Goal: Task Accomplishment & Management: Use online tool/utility

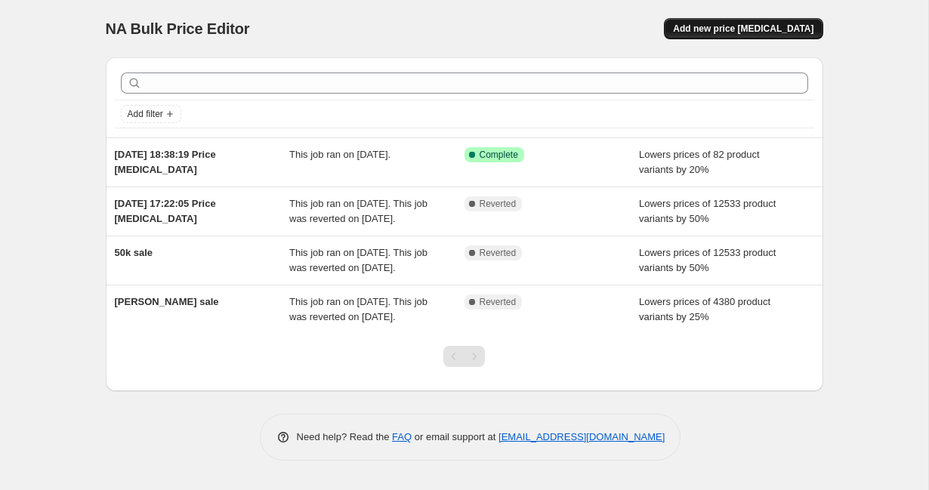
click at [723, 32] on span "Add new price [MEDICAL_DATA]" at bounding box center [743, 29] width 141 height 12
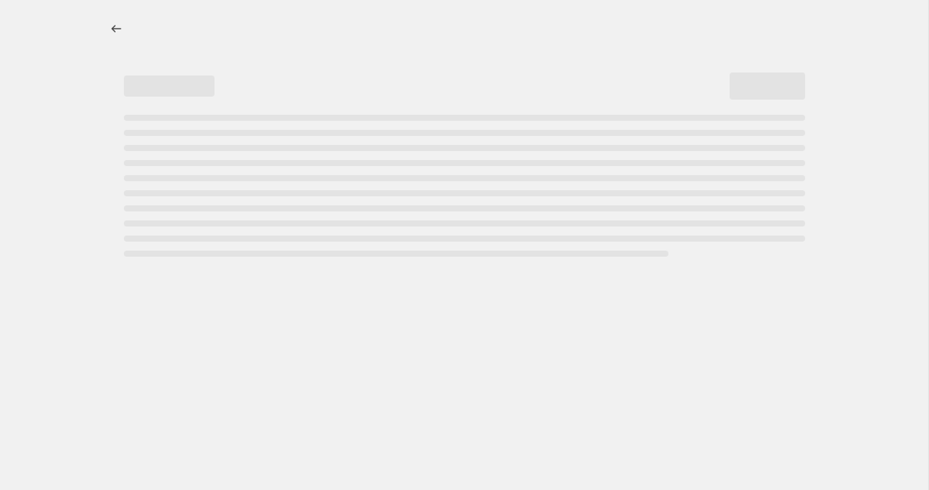
select select "percentage"
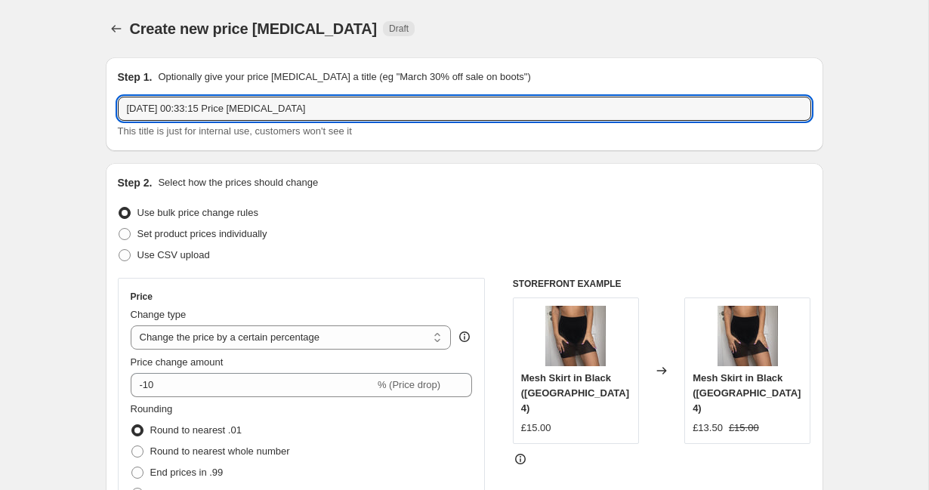
drag, startPoint x: 349, startPoint y: 111, endPoint x: 53, endPoint y: 104, distance: 296.2
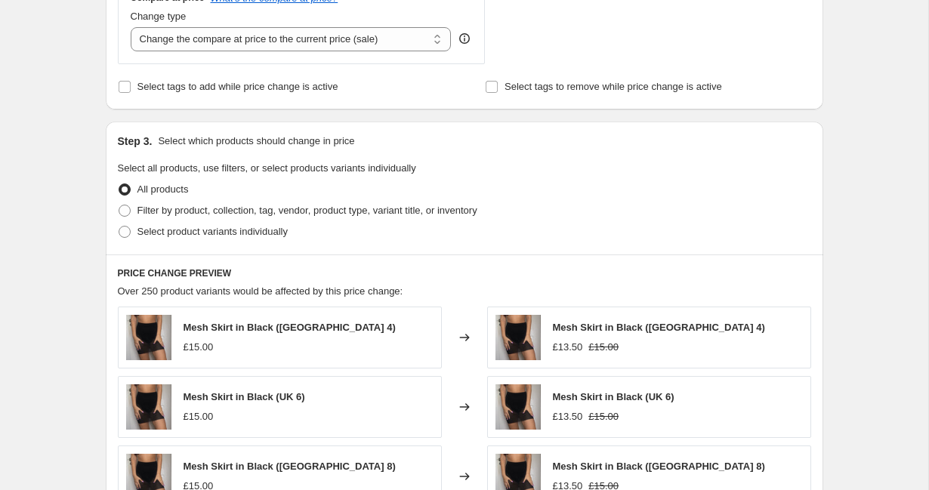
scroll to position [578, 0]
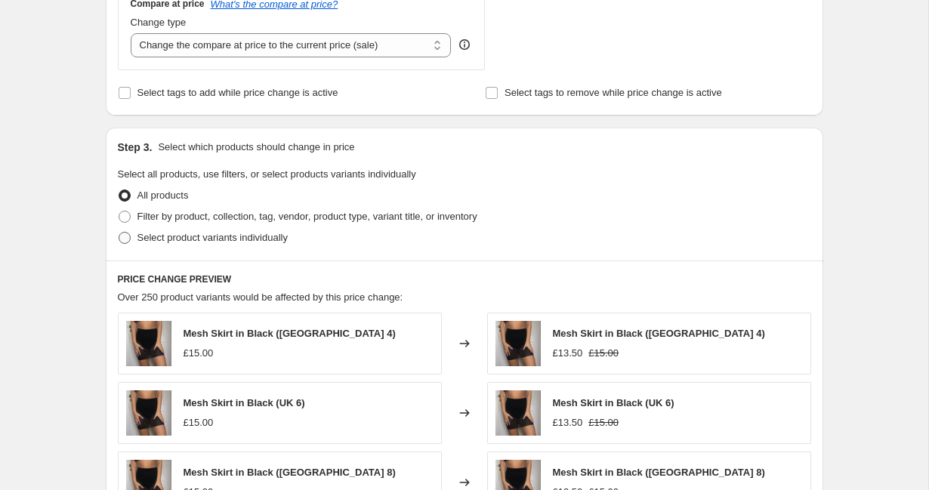
click at [145, 238] on span "Select product variants individually" at bounding box center [212, 237] width 150 height 11
click at [119, 233] on input "Select product variants individually" at bounding box center [119, 232] width 1 height 1
radio input "true"
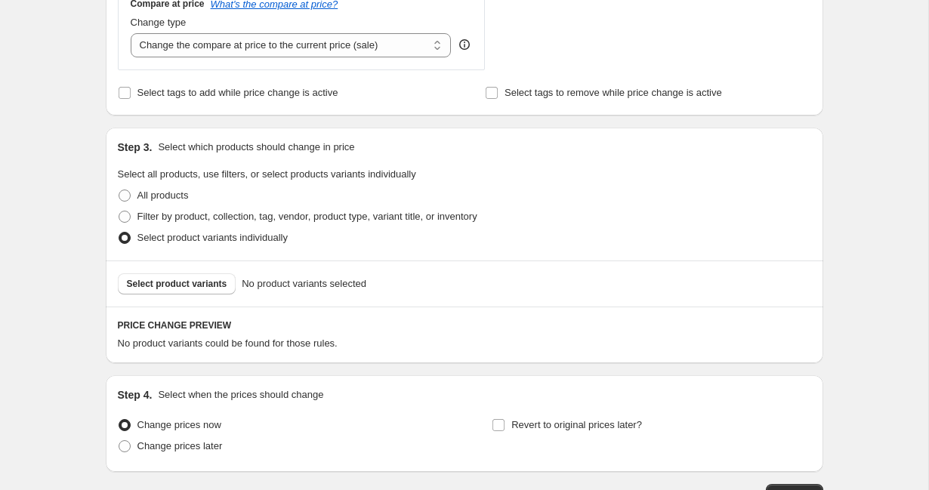
scroll to position [595, 0]
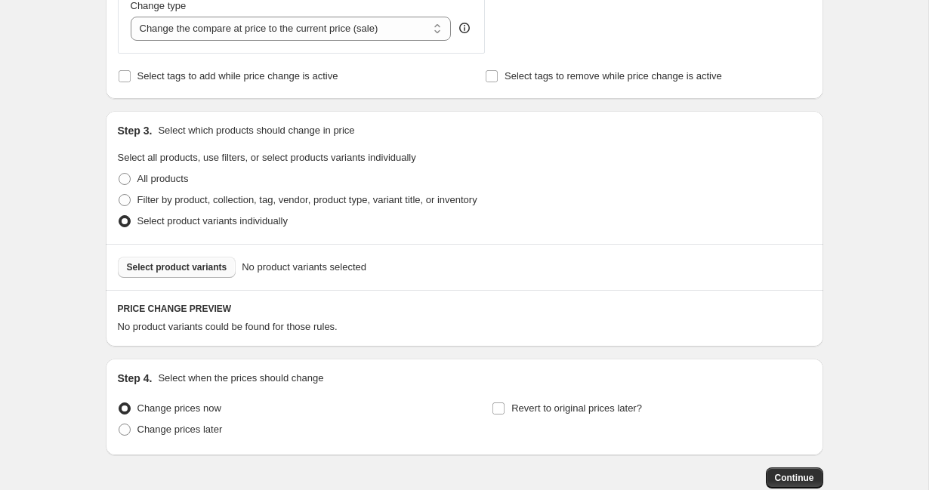
click at [185, 263] on span "Select product variants" at bounding box center [177, 267] width 100 height 12
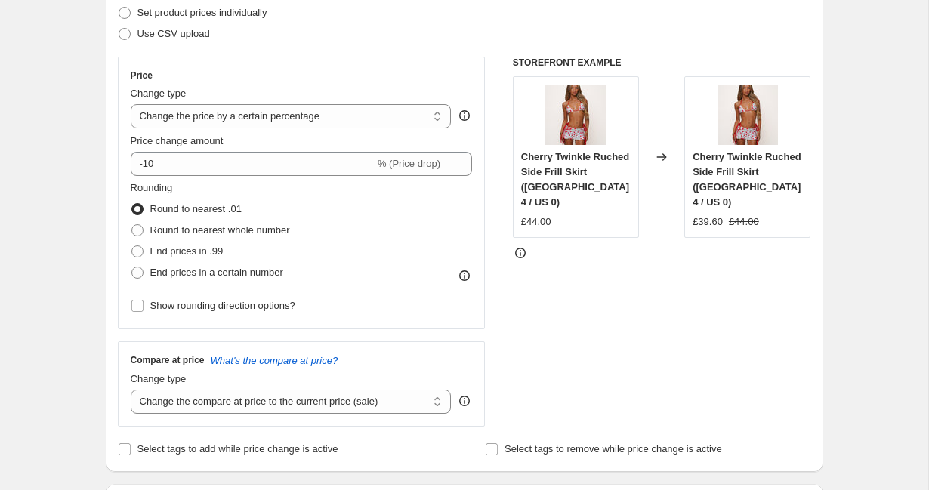
scroll to position [202, 0]
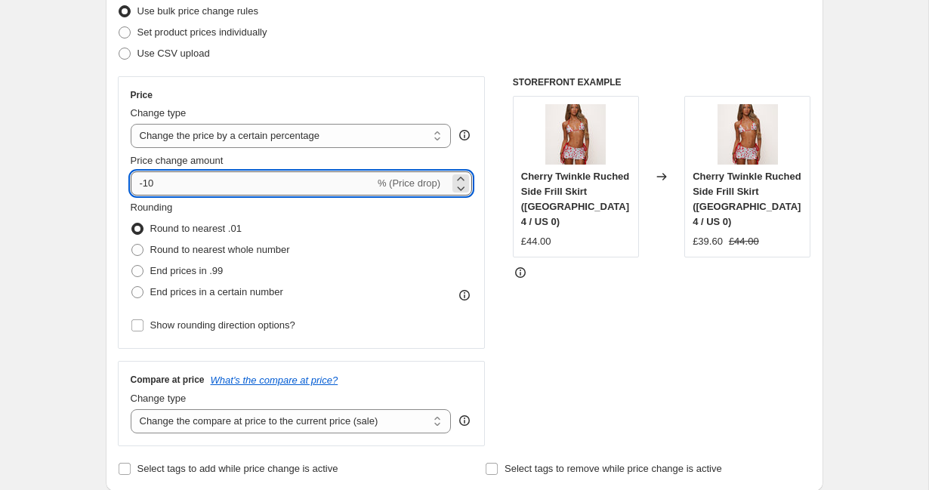
click at [165, 190] on input "-10" at bounding box center [253, 183] width 244 height 24
type input "-1"
type input "-20"
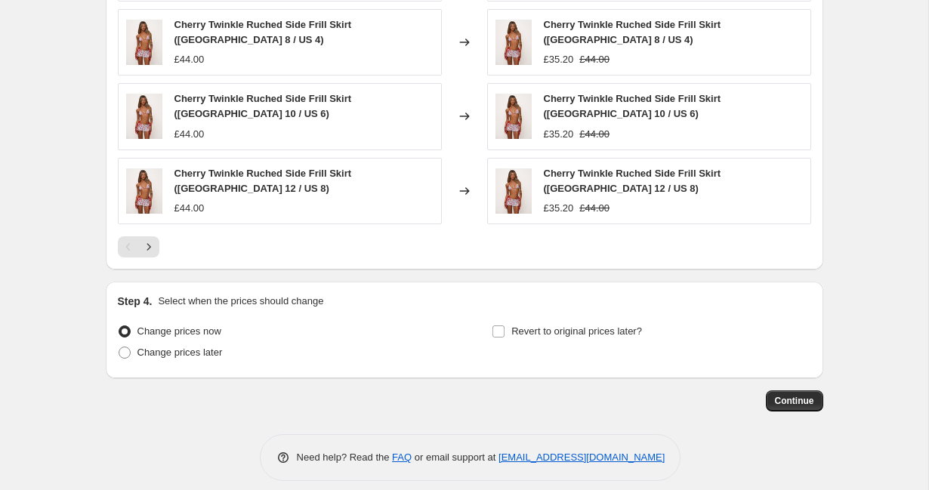
scroll to position [1076, 0]
click at [795, 396] on span "Continue" at bounding box center [794, 402] width 39 height 12
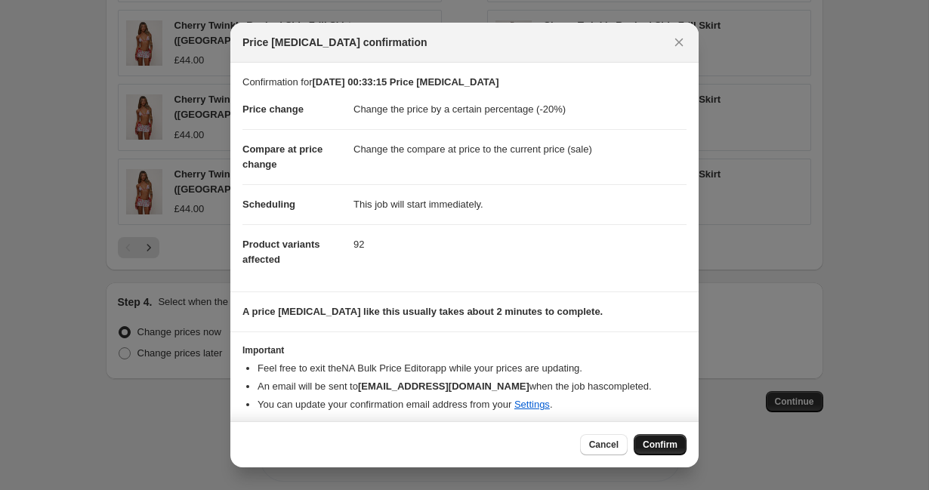
click at [664, 443] on span "Confirm" at bounding box center [660, 445] width 35 height 12
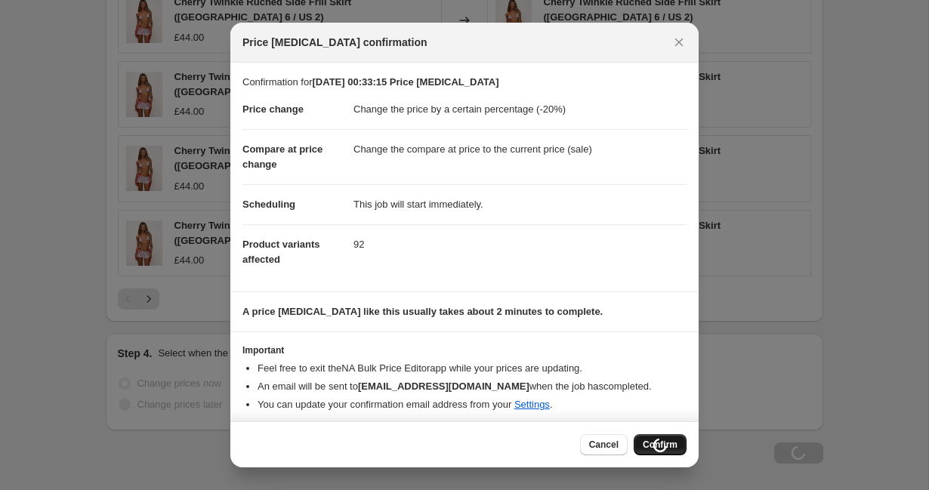
scroll to position [1076, 0]
